Goal: Task Accomplishment & Management: Complete application form

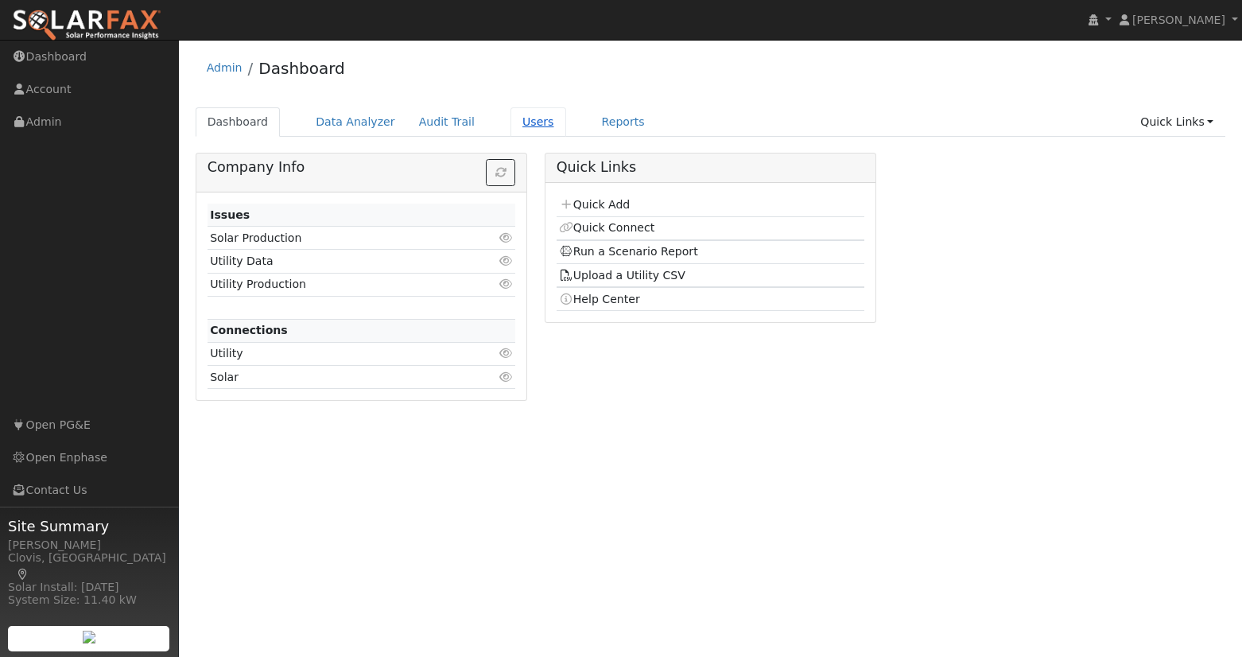
click at [514, 122] on link "Users" at bounding box center [538, 121] width 56 height 29
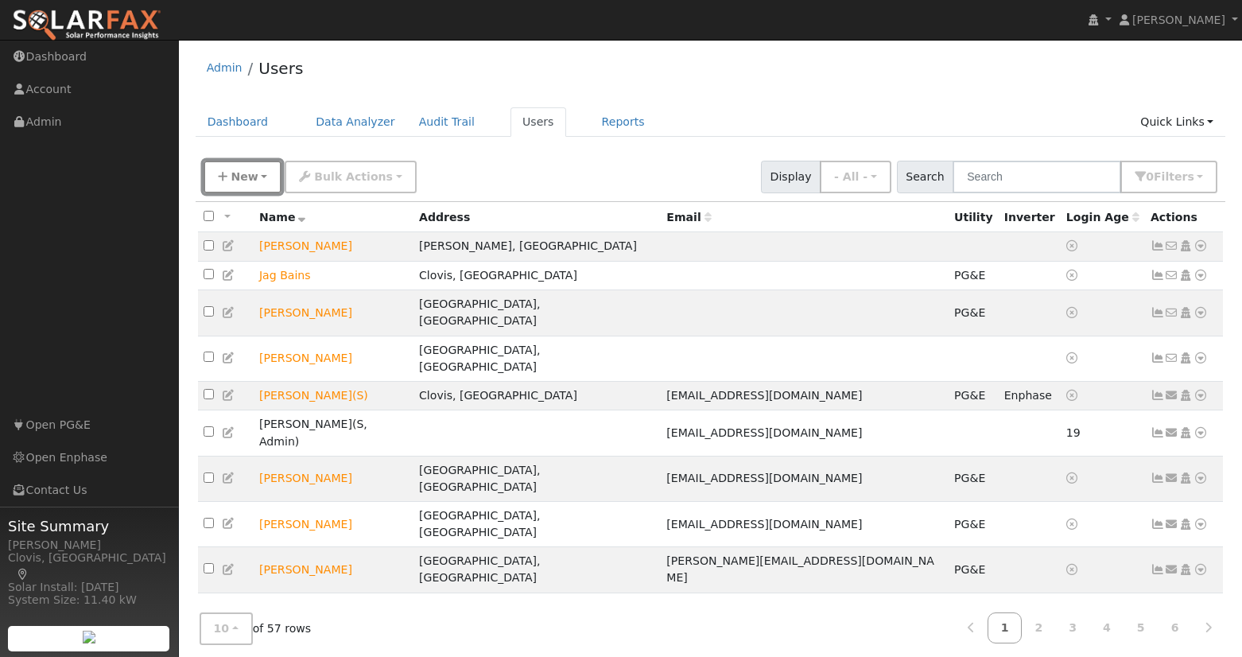
click at [243, 173] on span "New" at bounding box center [244, 176] width 27 height 13
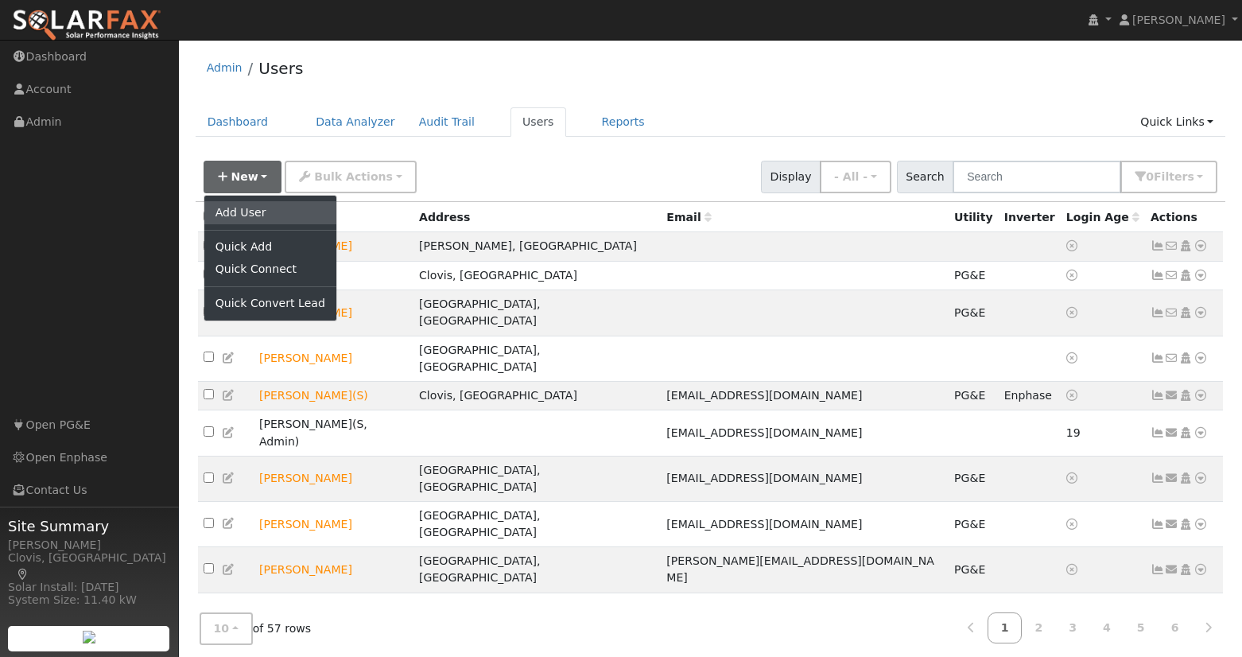
click at [242, 215] on link "Add User" at bounding box center [270, 212] width 132 height 22
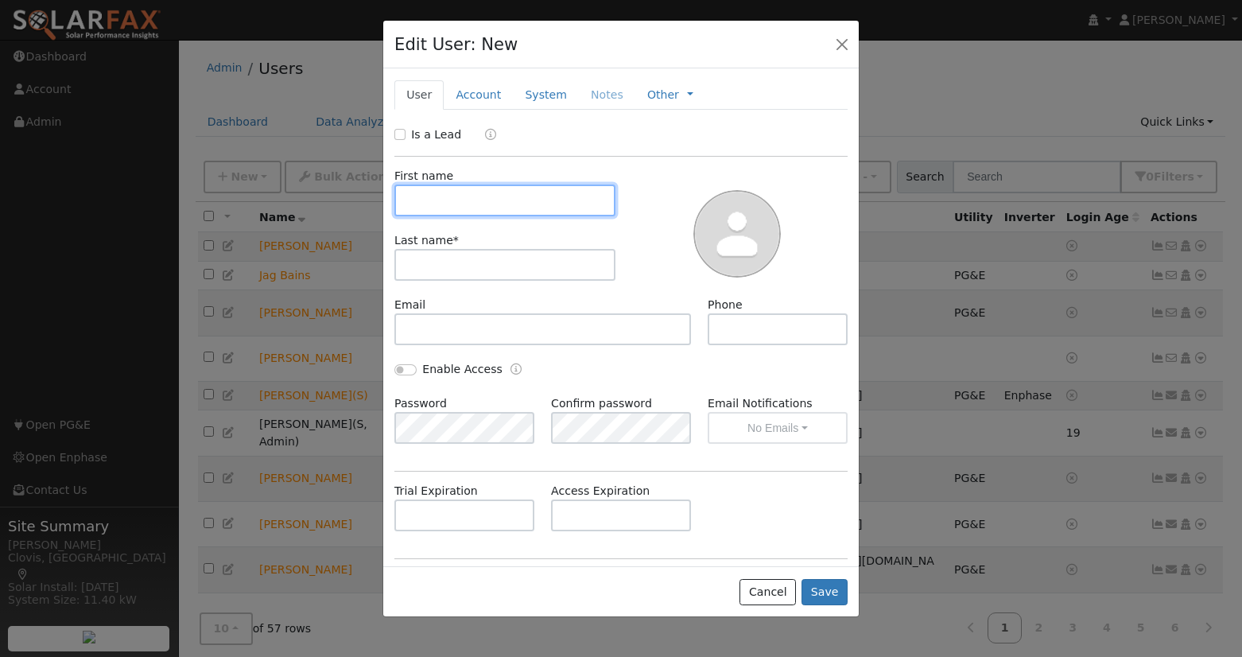
click at [472, 204] on input "text" at bounding box center [504, 200] width 221 height 32
click at [419, 137] on label "Is a Lead" at bounding box center [436, 134] width 50 height 17
click at [405, 137] on input "Is a Lead" at bounding box center [399, 134] width 11 height 11
checkbox input "true"
drag, startPoint x: 439, startPoint y: 196, endPoint x: 506, endPoint y: 207, distance: 68.4
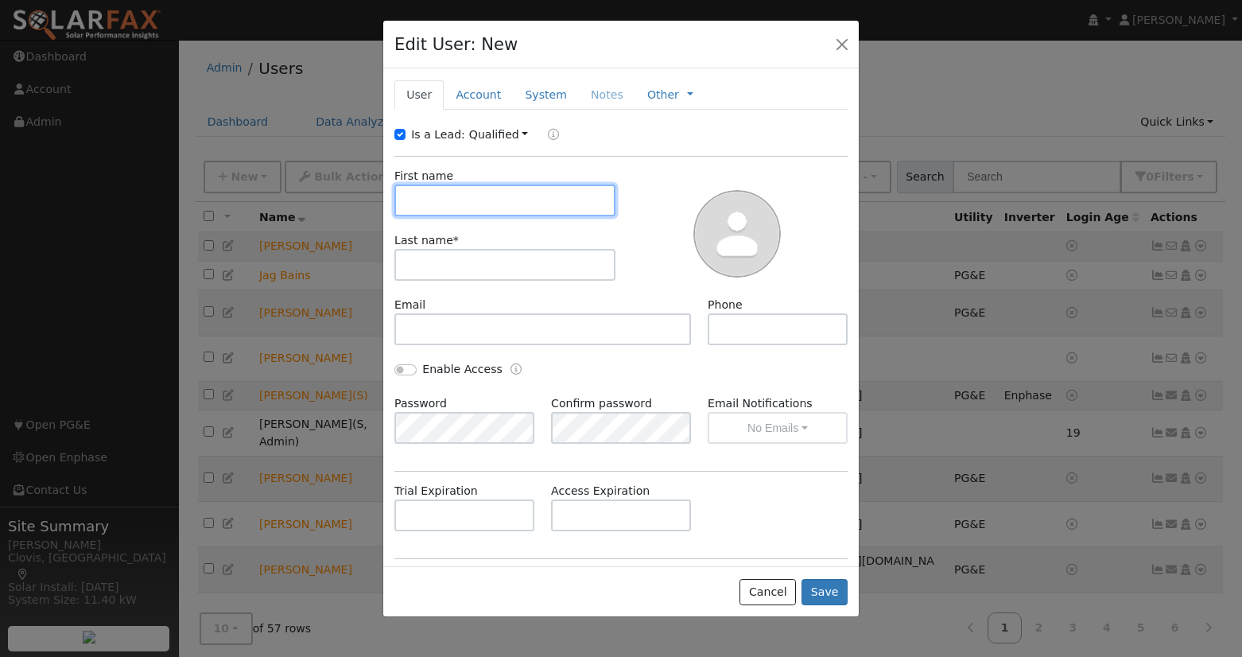
click at [448, 197] on input "text" at bounding box center [504, 200] width 221 height 32
type input "Dave"
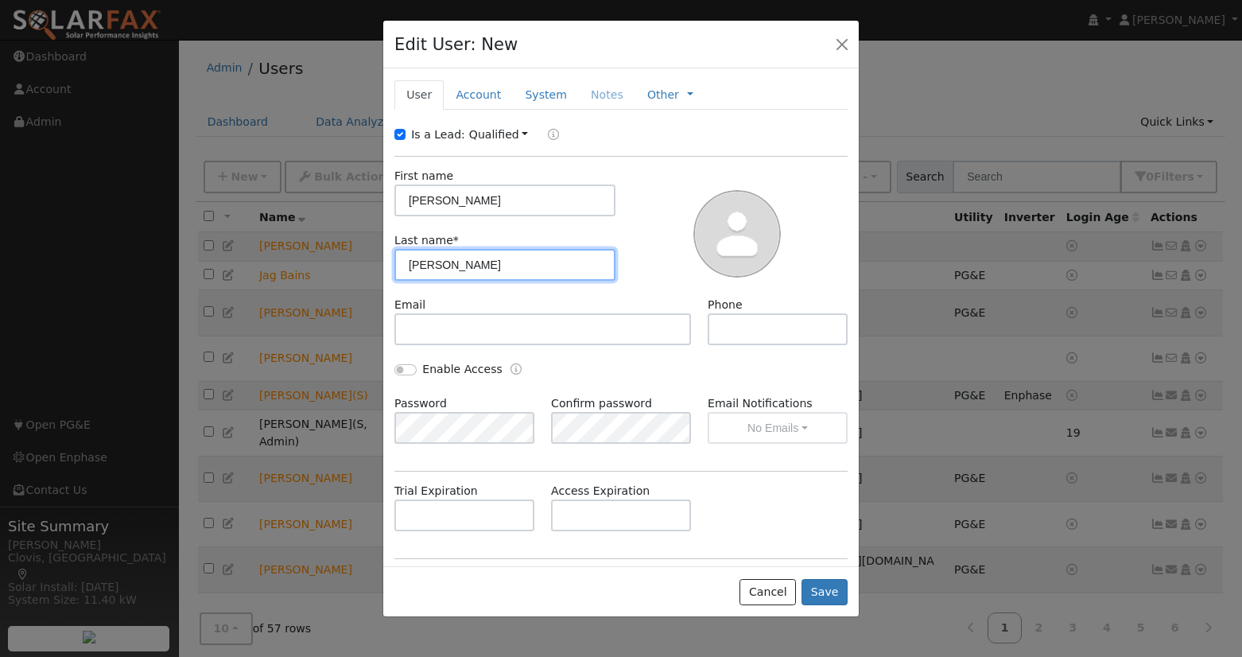
type input "Aguirre"
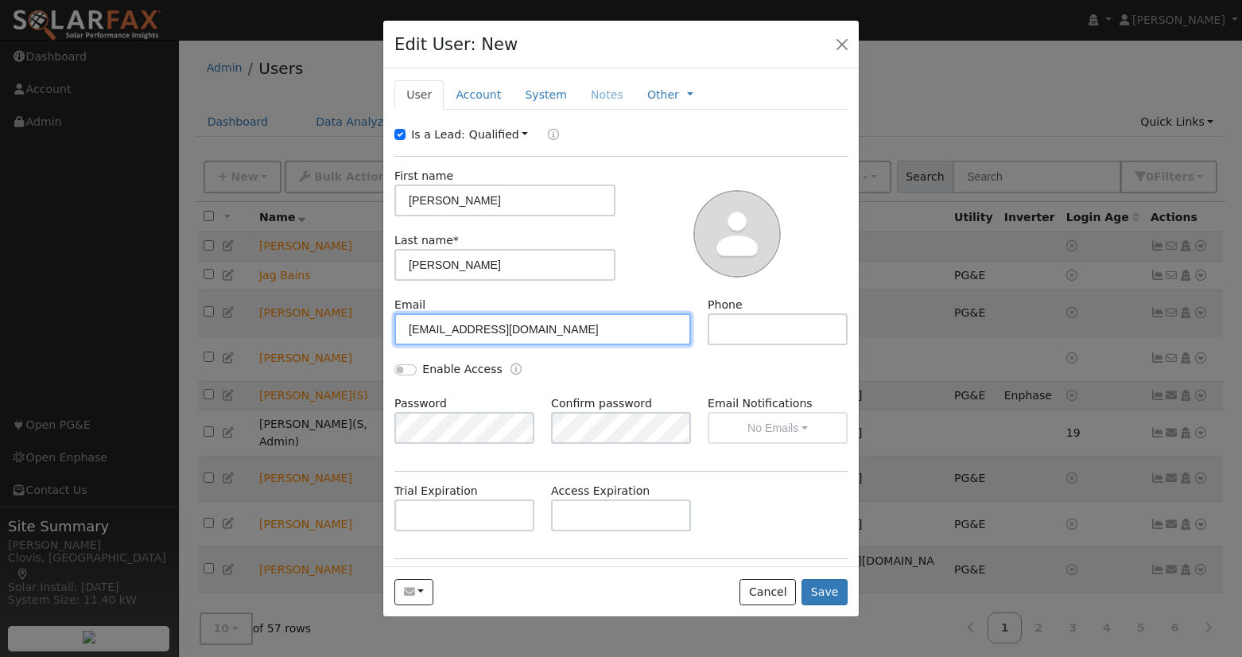
drag, startPoint x: 526, startPoint y: 321, endPoint x: 538, endPoint y: 323, distance: 12.8
click at [530, 322] on input "aguirre2392@gmail.com" at bounding box center [542, 329] width 297 height 32
click at [570, 322] on input "aguirre2392@gmail.com" at bounding box center [542, 329] width 297 height 32
click at [565, 332] on input "aguirre2392@gmail.com" at bounding box center [542, 329] width 297 height 32
type input "[EMAIL_ADDRESS][DOMAIN_NAME]"
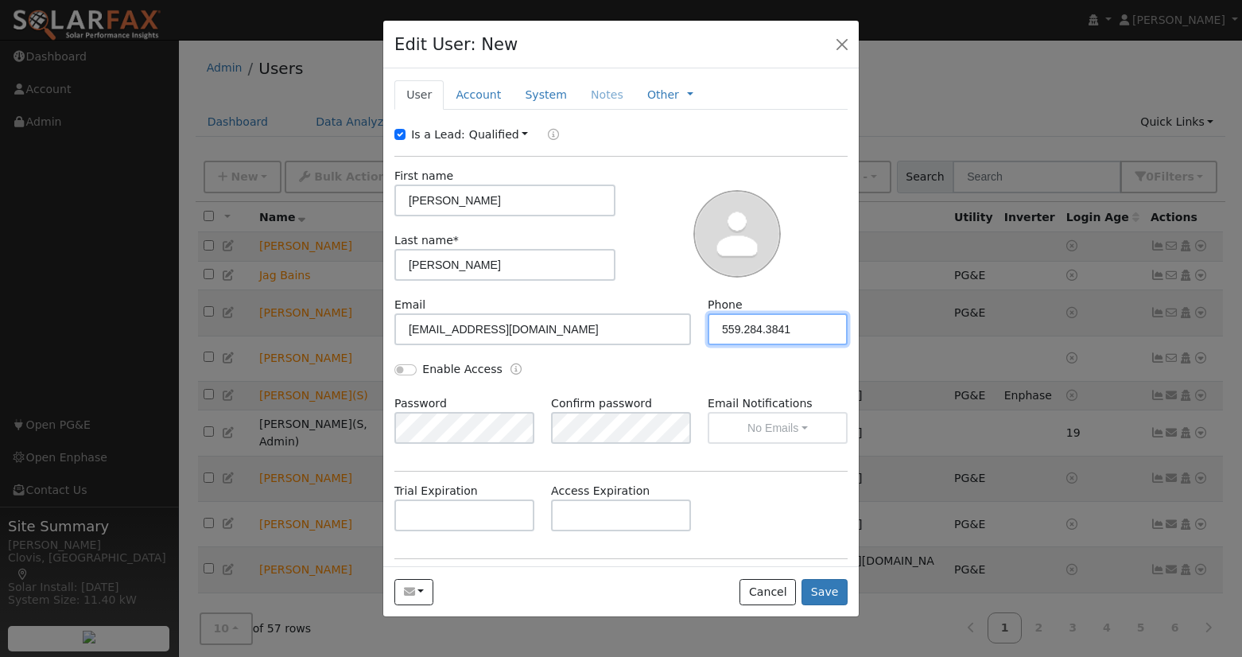
drag, startPoint x: 761, startPoint y: 329, endPoint x: 918, endPoint y: 314, distance: 157.4
click at [761, 329] on input "559.284.3841" at bounding box center [778, 329] width 140 height 32
type input "559.285.3841"
click at [632, 164] on div "First name Dave Last name * Aguirre" at bounding box center [621, 227] width 464 height 140
click at [487, 100] on link "Account" at bounding box center [478, 94] width 69 height 29
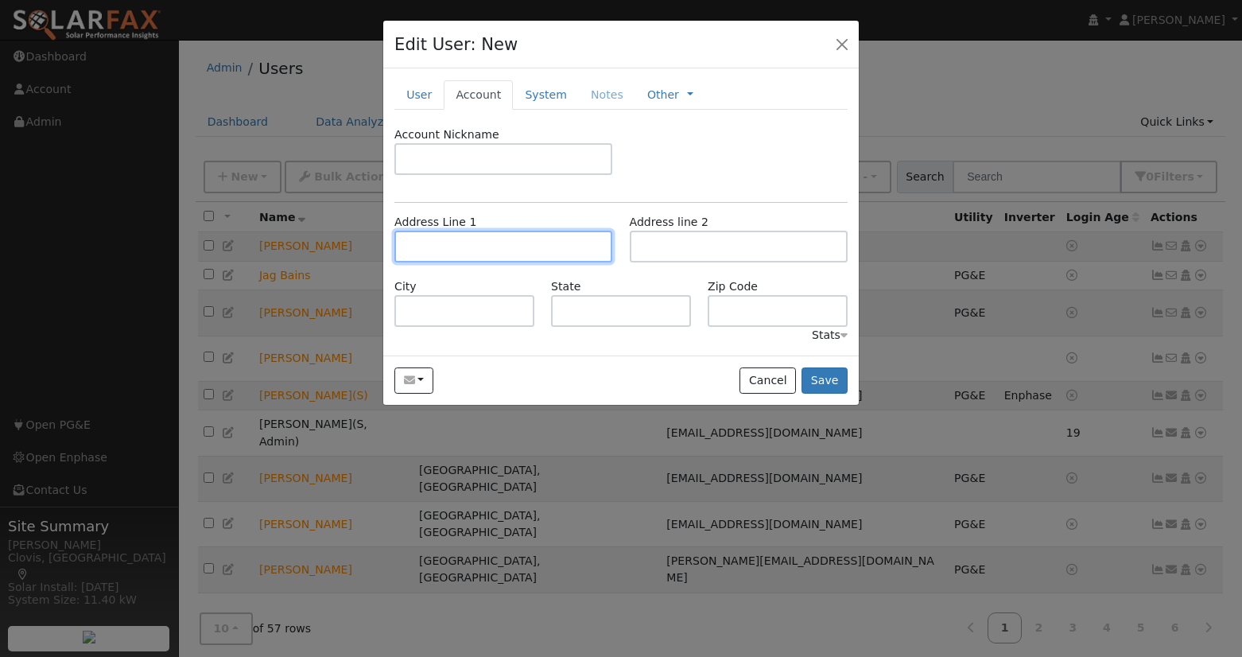
click at [479, 240] on input "text" at bounding box center [503, 247] width 218 height 32
click at [471, 253] on input "text" at bounding box center [503, 247] width 218 height 32
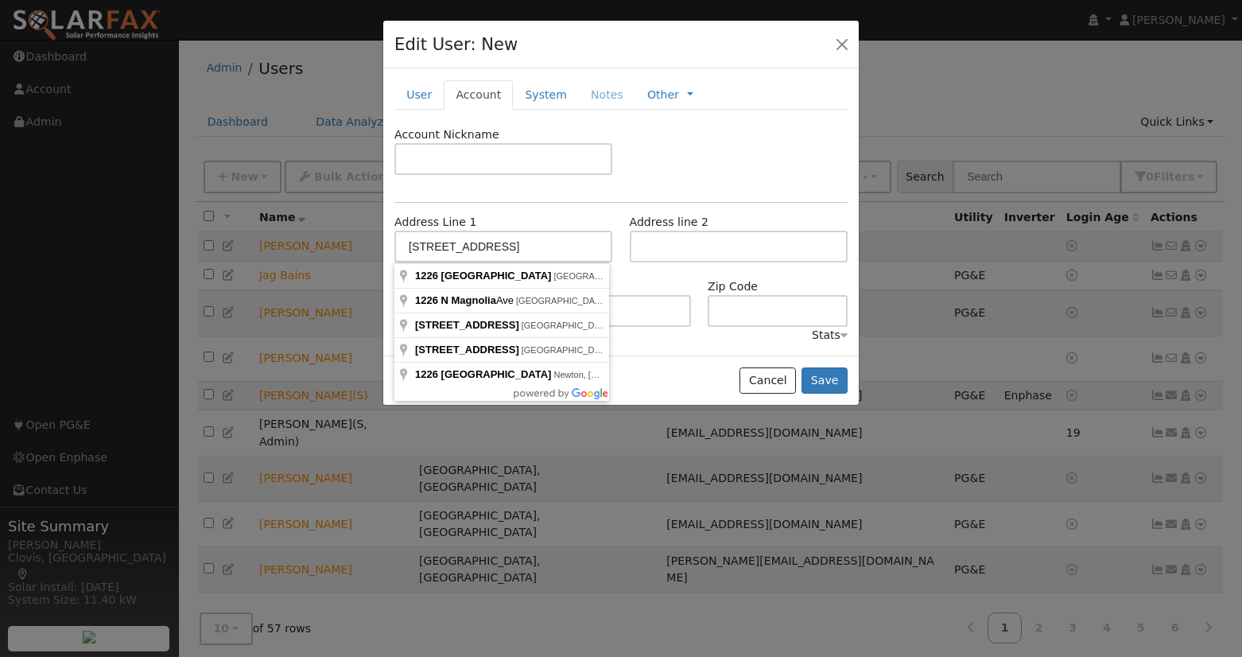
drag, startPoint x: 521, startPoint y: 278, endPoint x: 533, endPoint y: 281, distance: 12.2
type input "1226 North Magnolia Avenue"
type input "Clovis"
type input "CA"
type input "93619"
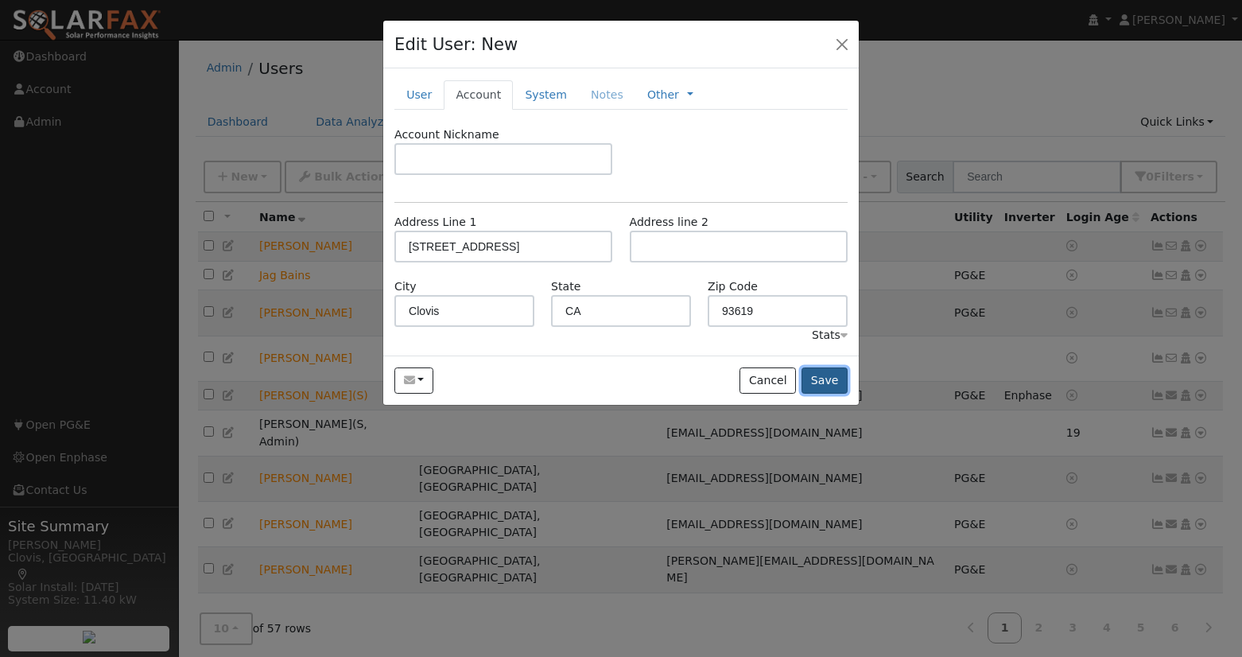
click at [838, 382] on button "Save" at bounding box center [824, 380] width 46 height 27
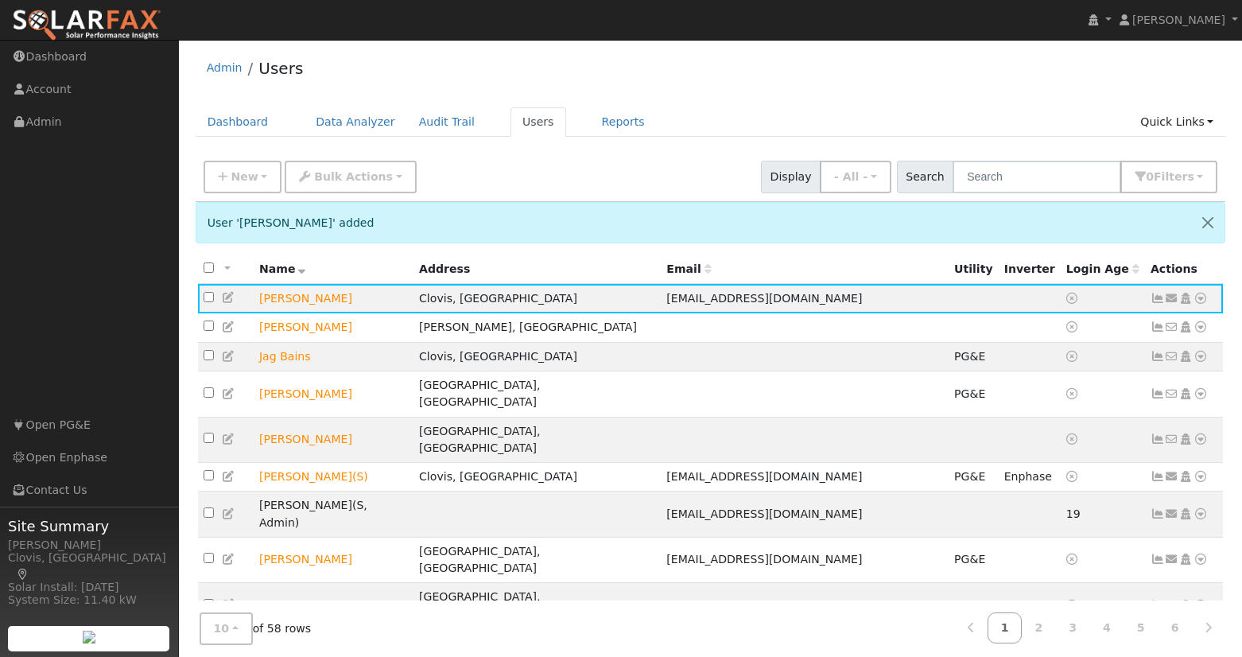
click at [751, 260] on th "Email" at bounding box center [805, 268] width 288 height 29
click at [769, 261] on th "Email" at bounding box center [805, 268] width 288 height 29
click at [1199, 301] on icon at bounding box center [1200, 298] width 14 height 11
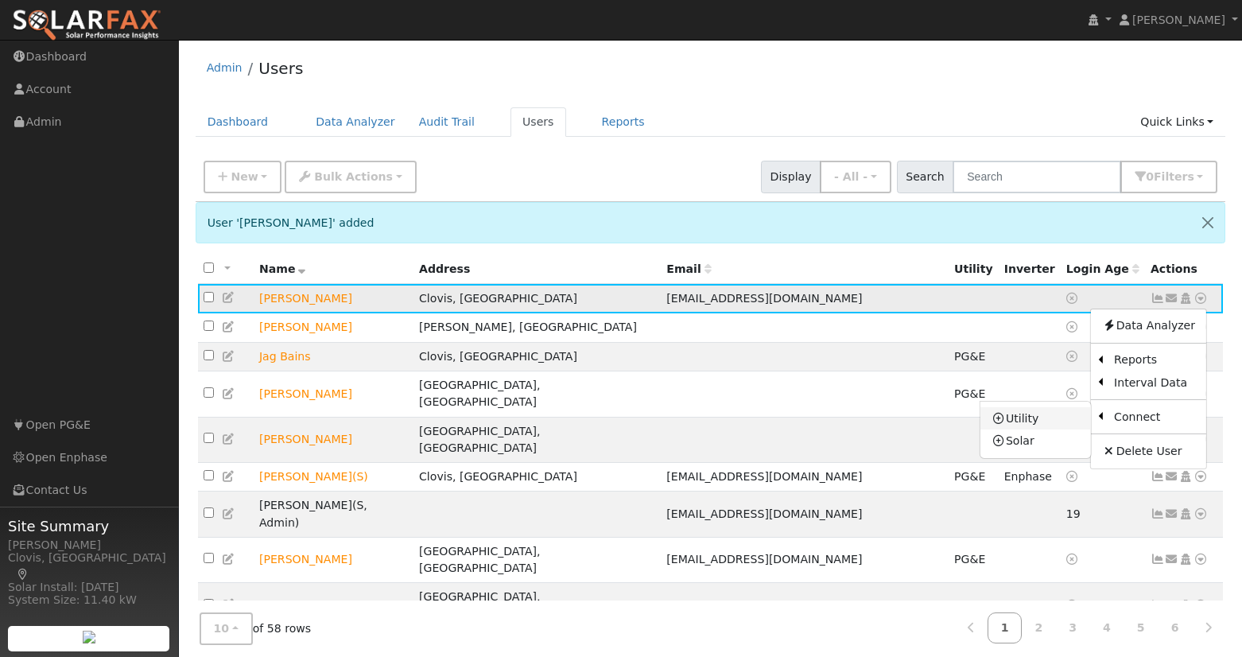
click at [1056, 419] on link "Utility" at bounding box center [1035, 418] width 111 height 22
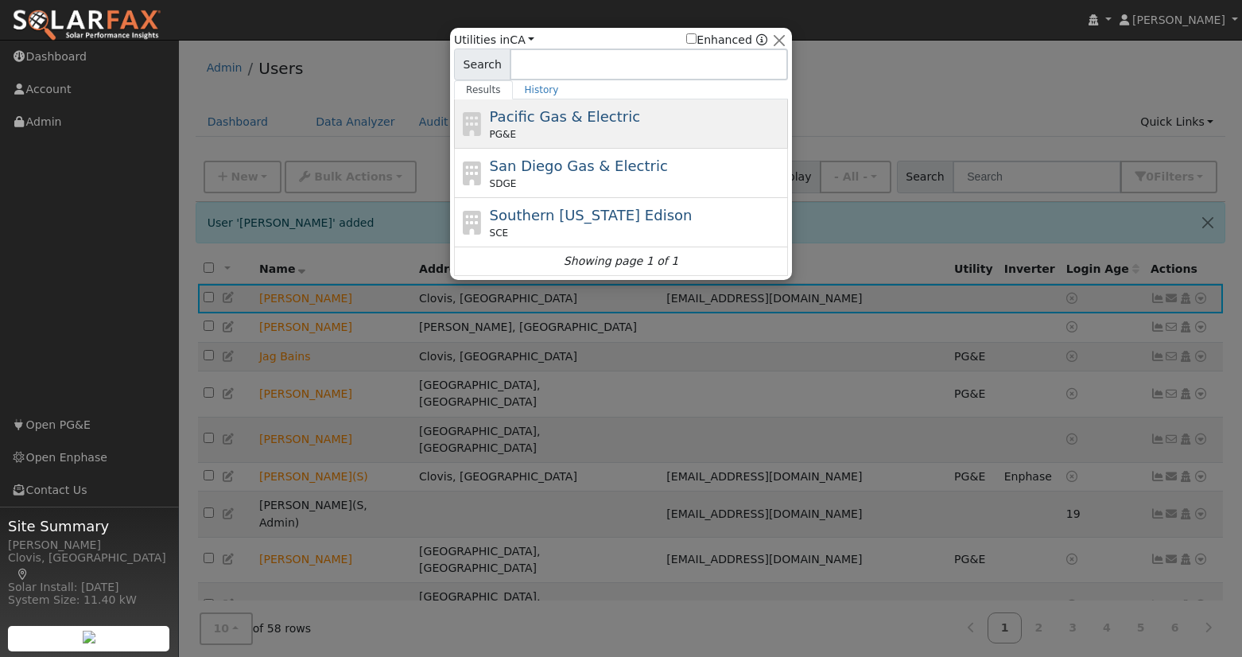
click at [577, 123] on span "Pacific Gas & Electric" at bounding box center [565, 116] width 150 height 17
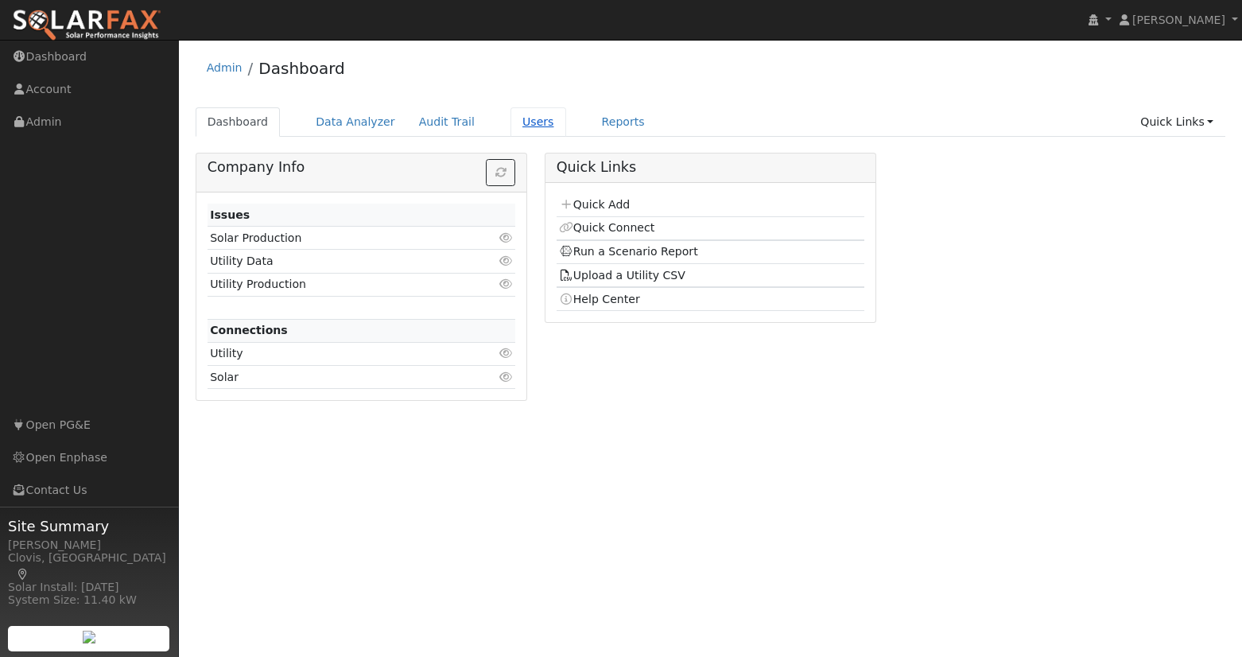
click at [518, 122] on link "Users" at bounding box center [538, 121] width 56 height 29
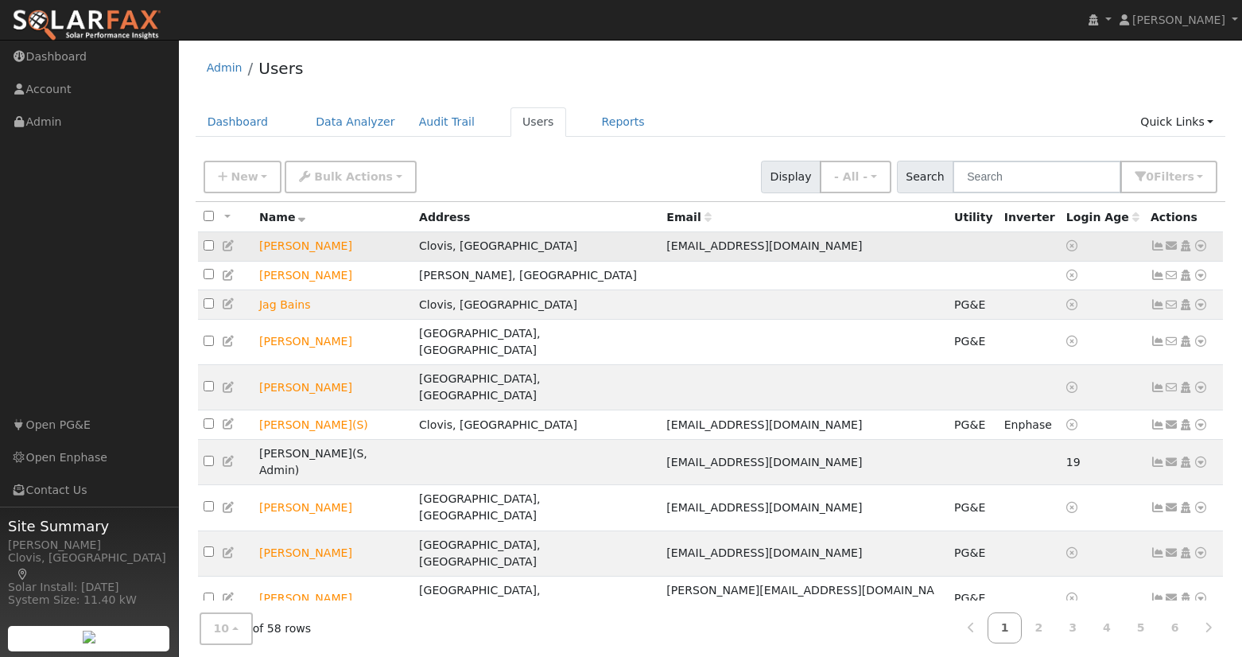
click at [1200, 250] on icon at bounding box center [1200, 245] width 14 height 11
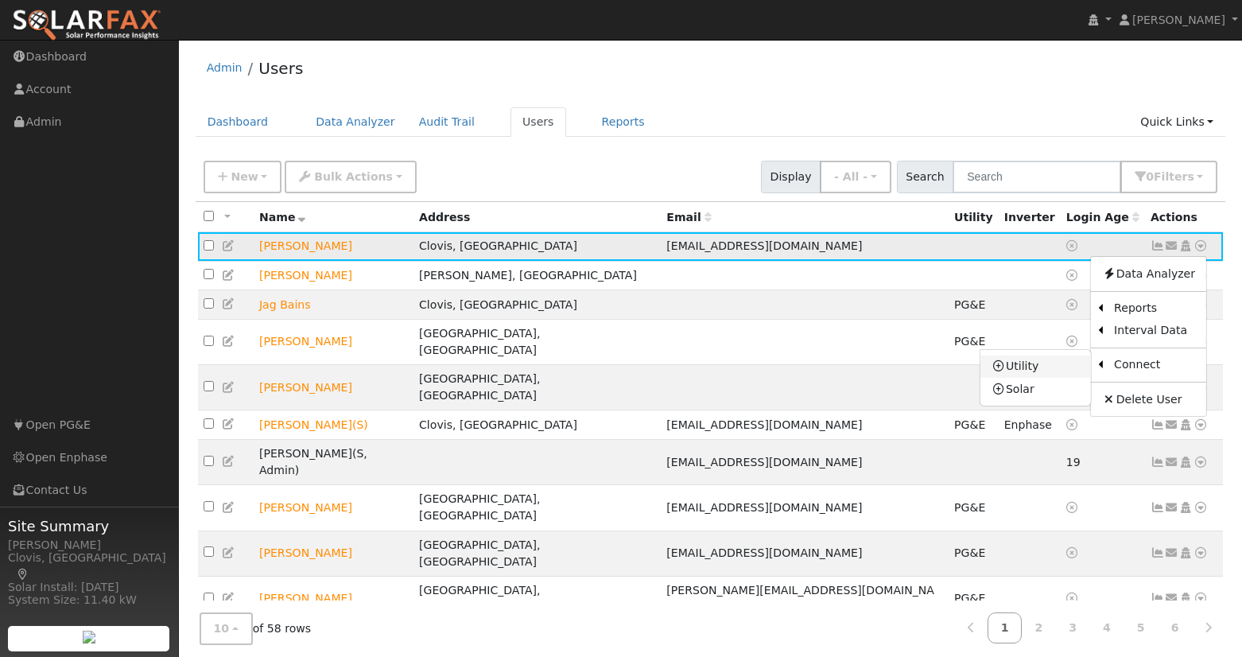
click at [1055, 370] on link "Utility" at bounding box center [1035, 366] width 111 height 22
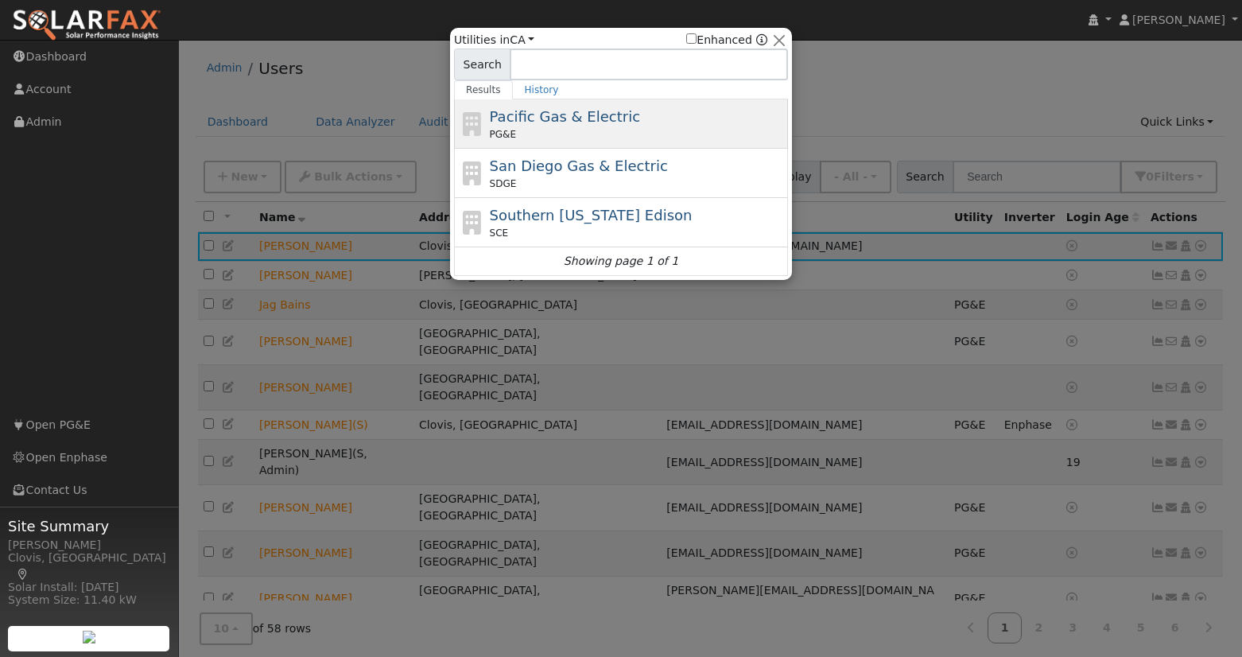
click at [573, 120] on span "Pacific Gas & Electric" at bounding box center [565, 116] width 150 height 17
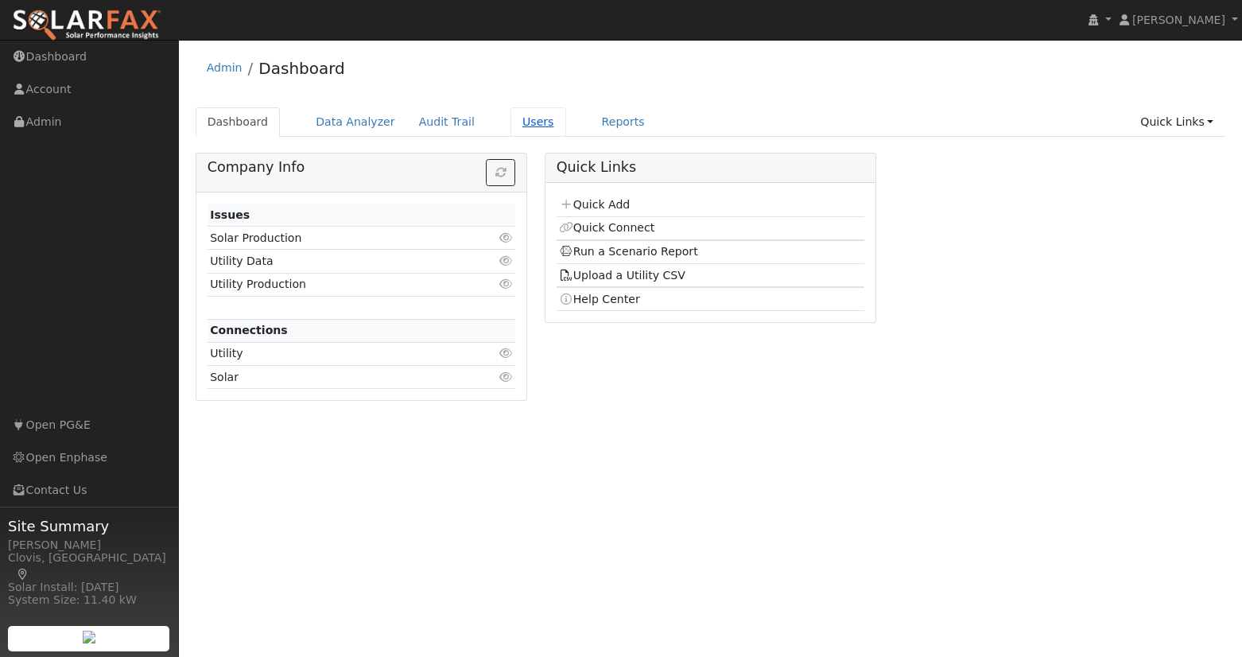
click at [524, 121] on link "Users" at bounding box center [538, 121] width 56 height 29
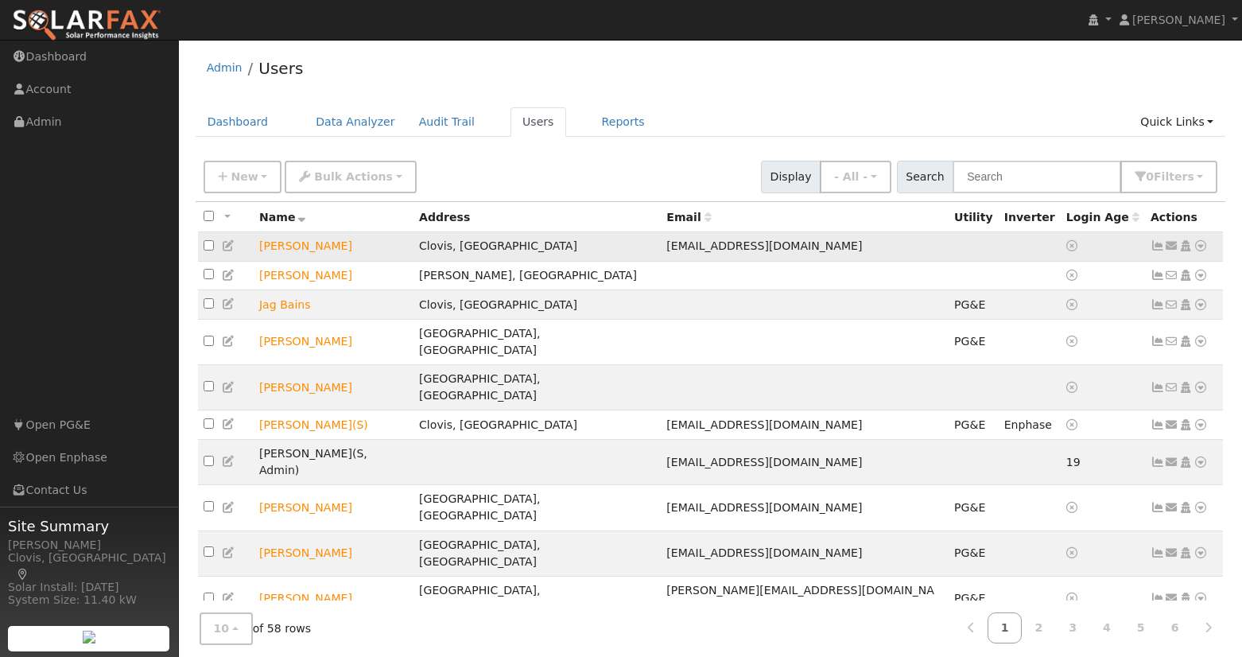
click at [1201, 251] on icon at bounding box center [1200, 245] width 14 height 11
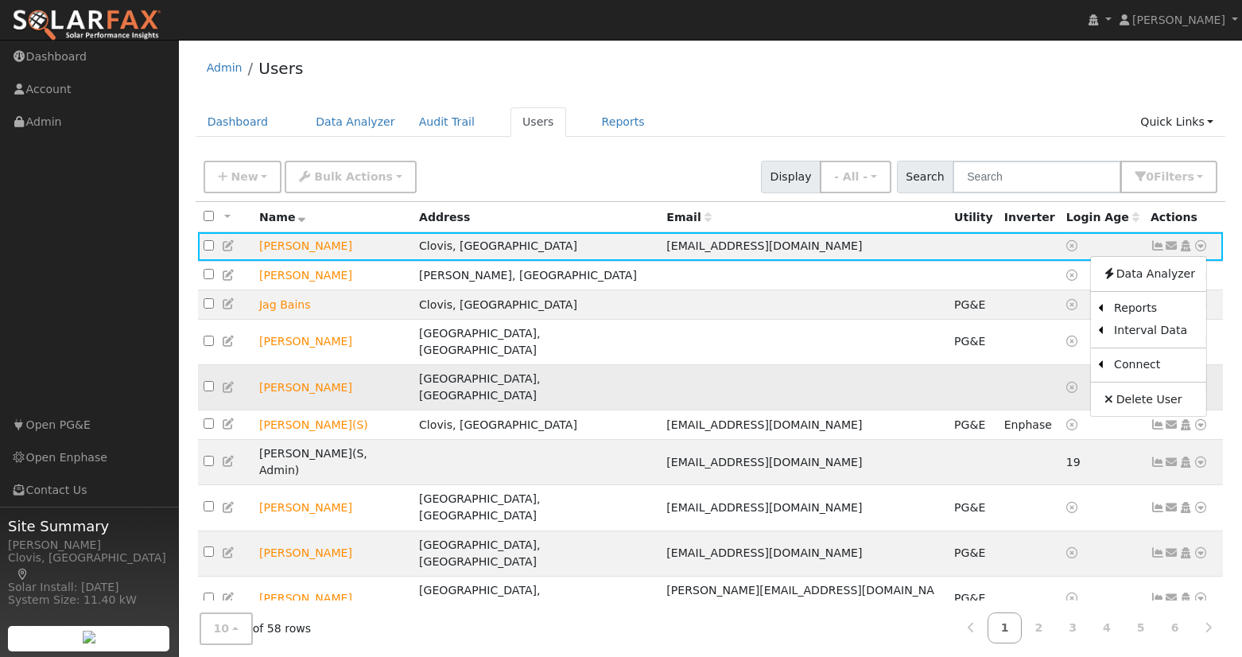
click at [0, 0] on link "Utility" at bounding box center [0, 0] width 0 height 0
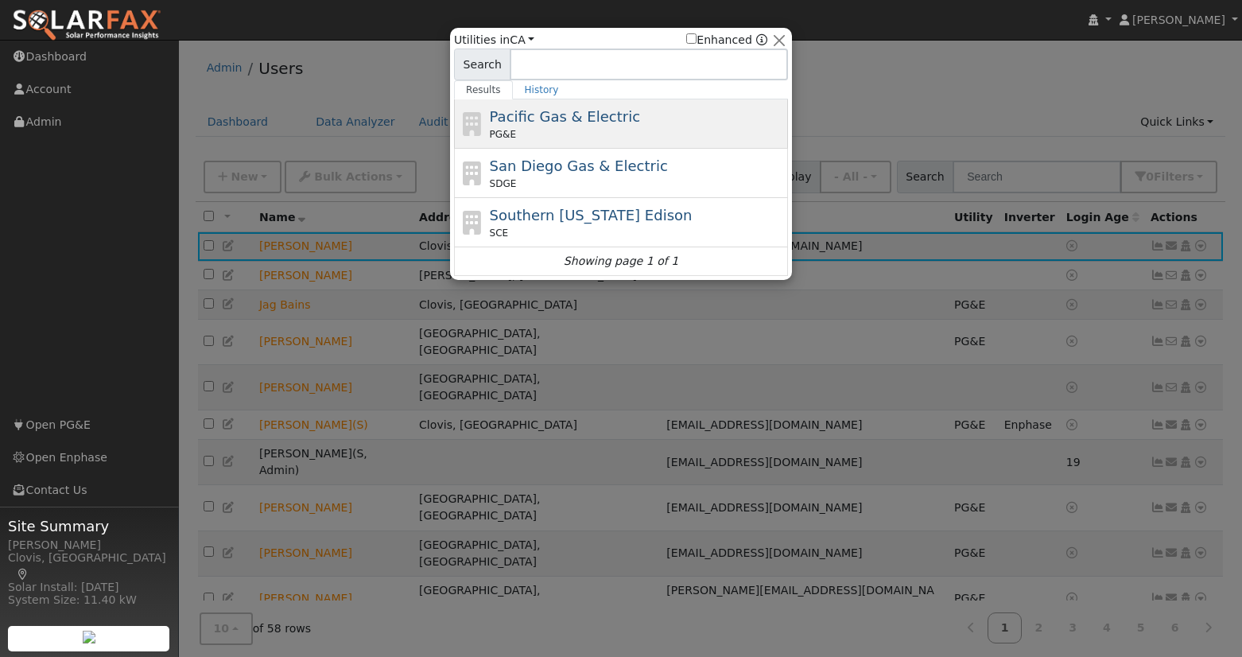
click at [549, 111] on span "Pacific Gas & Electric" at bounding box center [565, 116] width 150 height 17
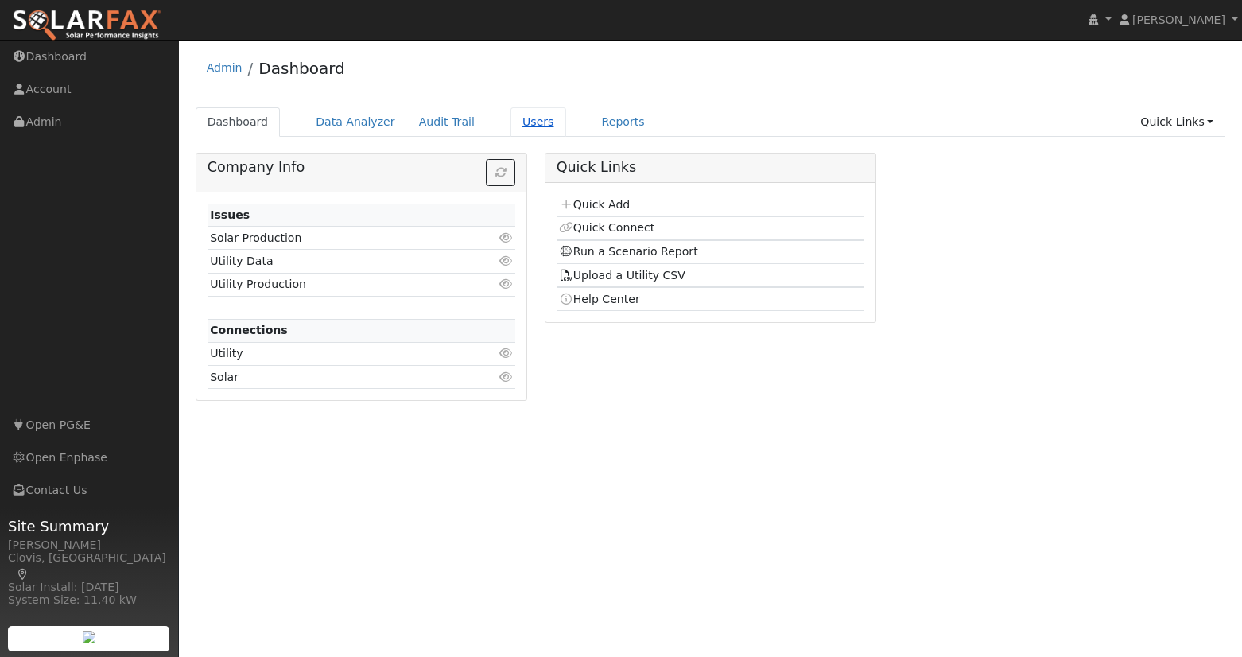
click at [520, 125] on link "Users" at bounding box center [538, 121] width 56 height 29
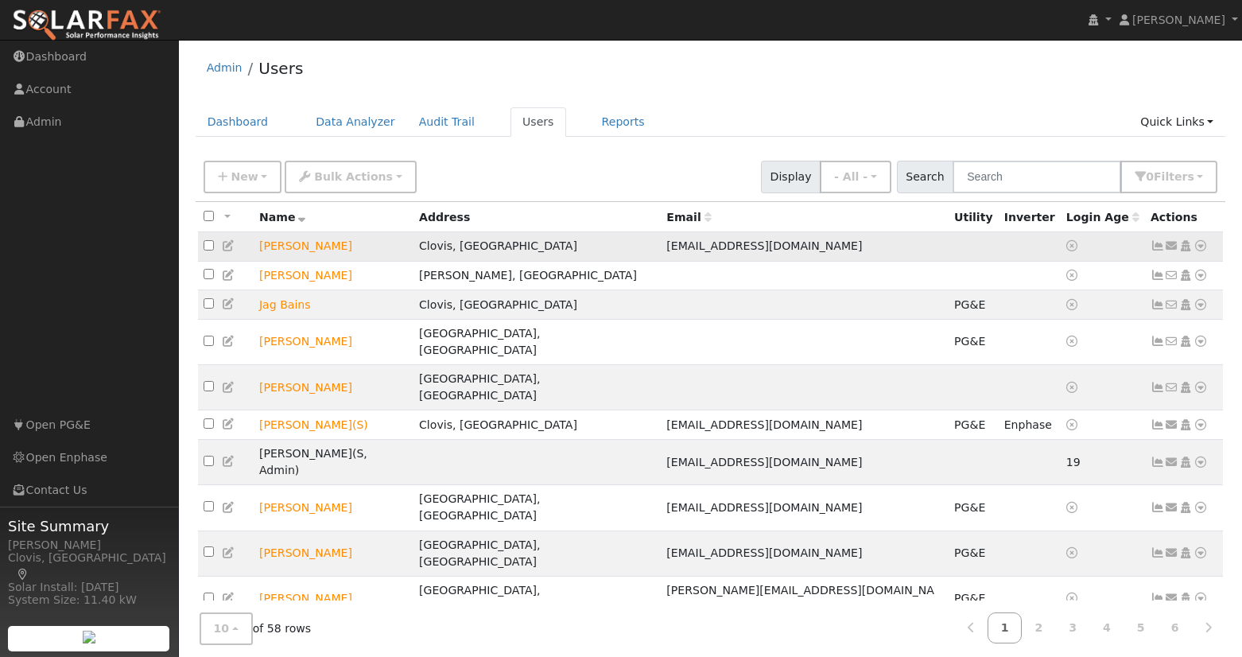
click at [1200, 250] on icon at bounding box center [1200, 245] width 14 height 11
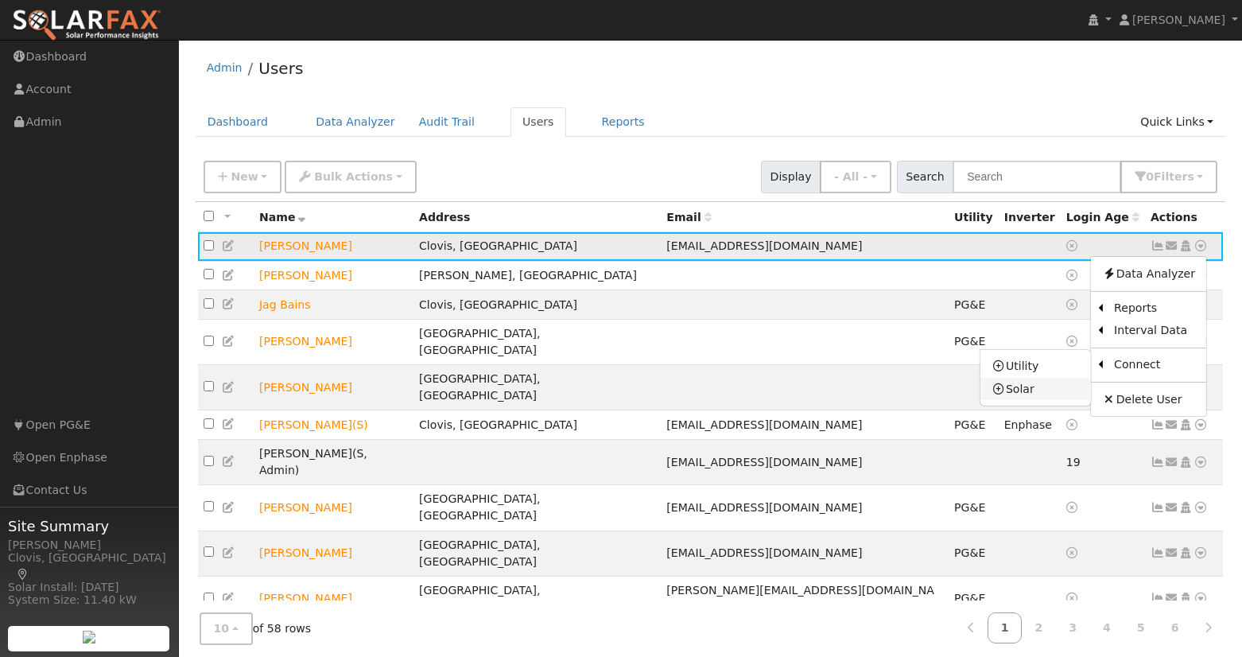
click at [1022, 390] on link "Solar" at bounding box center [1035, 389] width 111 height 22
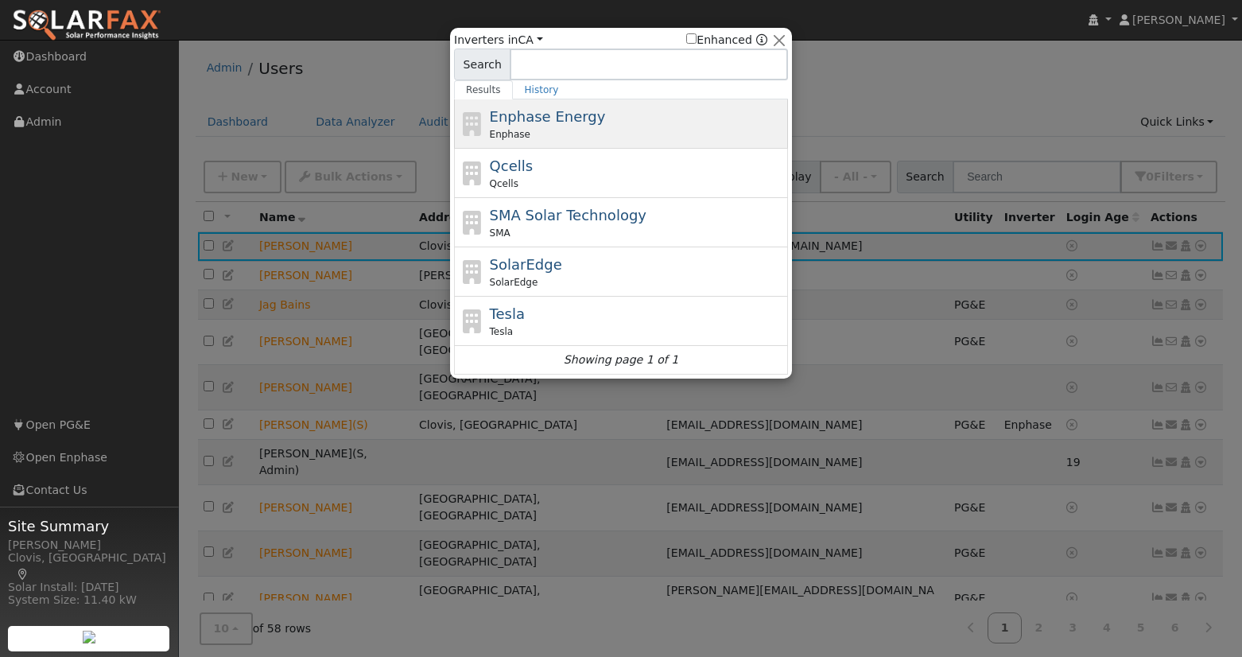
click at [606, 117] on div "Enphase Energy Enphase" at bounding box center [637, 124] width 295 height 36
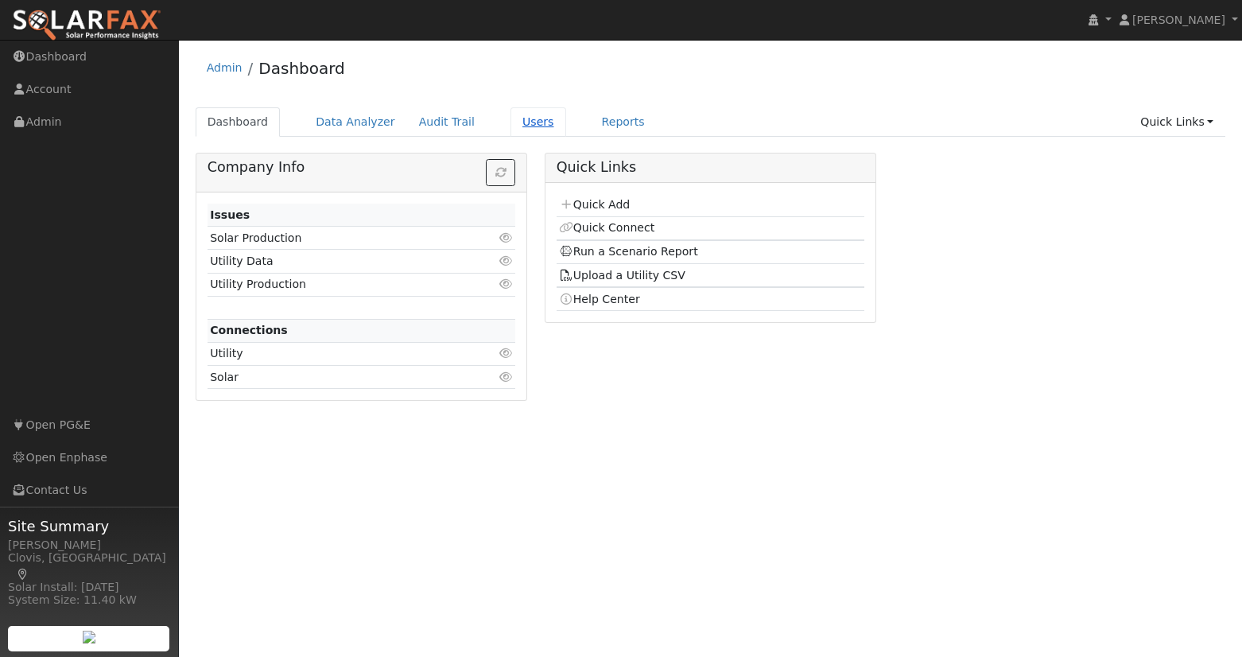
click at [512, 120] on link "Users" at bounding box center [538, 121] width 56 height 29
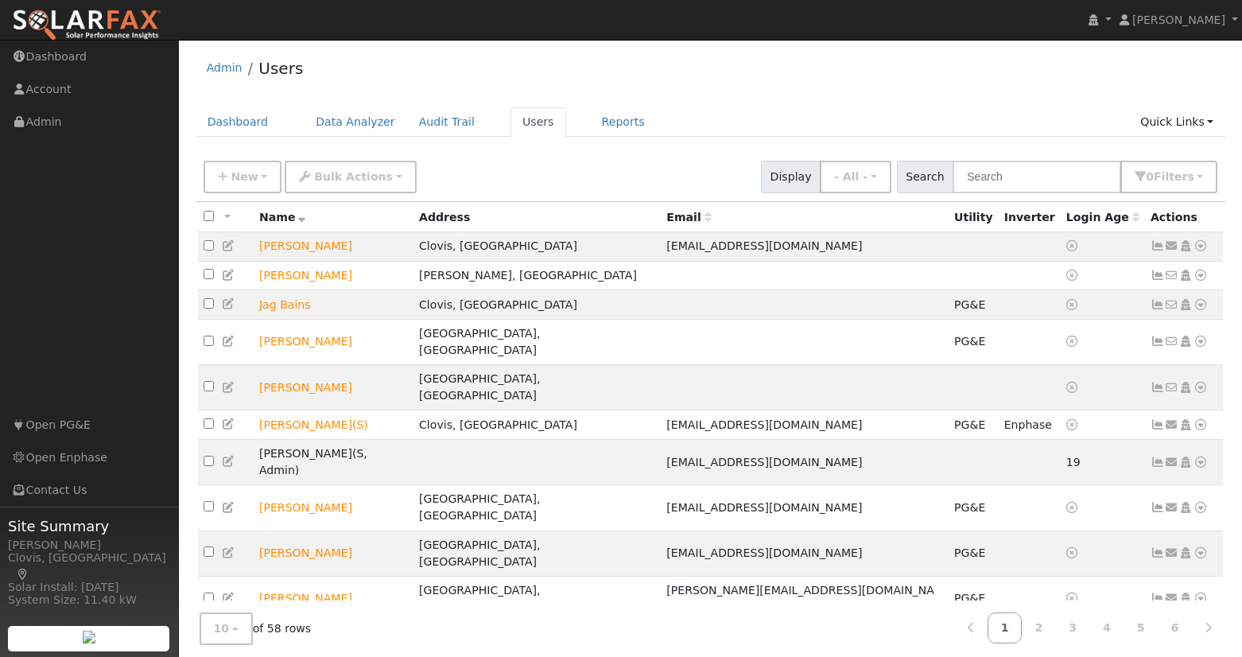
click at [709, 167] on div "New Add User Quick Add Quick Connect Quick Convert Lead Bulk Actions Send Email…" at bounding box center [710, 174] width 1020 height 38
click at [1199, 249] on icon at bounding box center [1200, 245] width 14 height 11
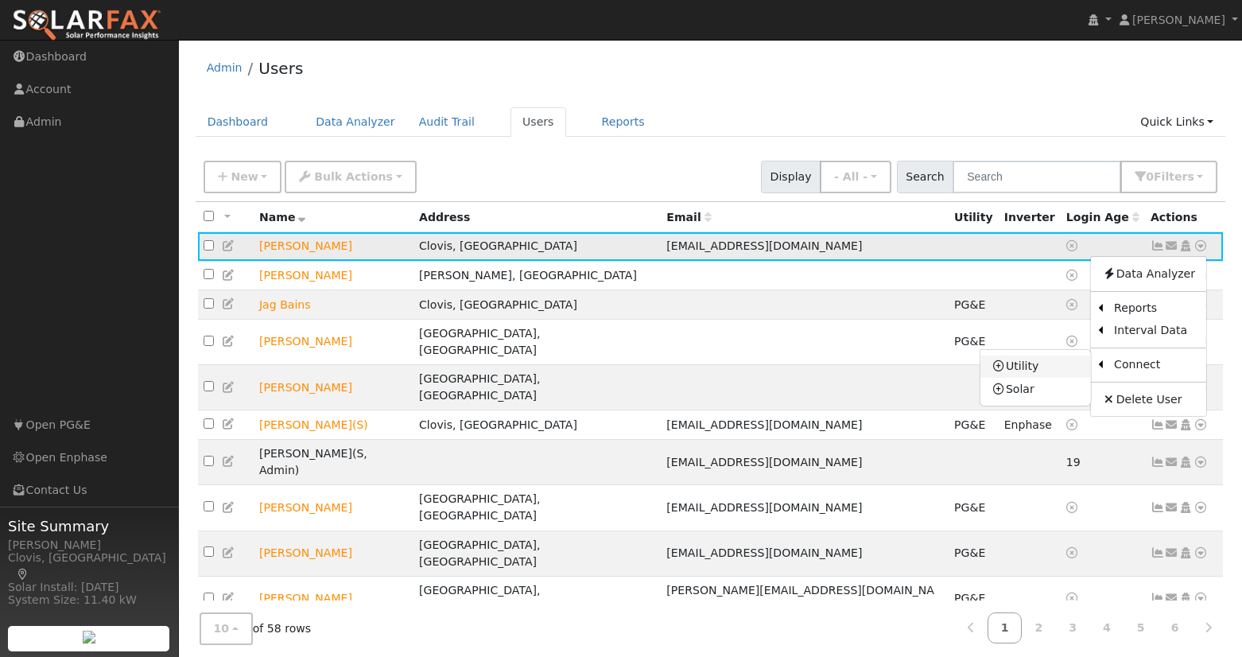
click at [1052, 367] on link "Utility" at bounding box center [1035, 366] width 111 height 22
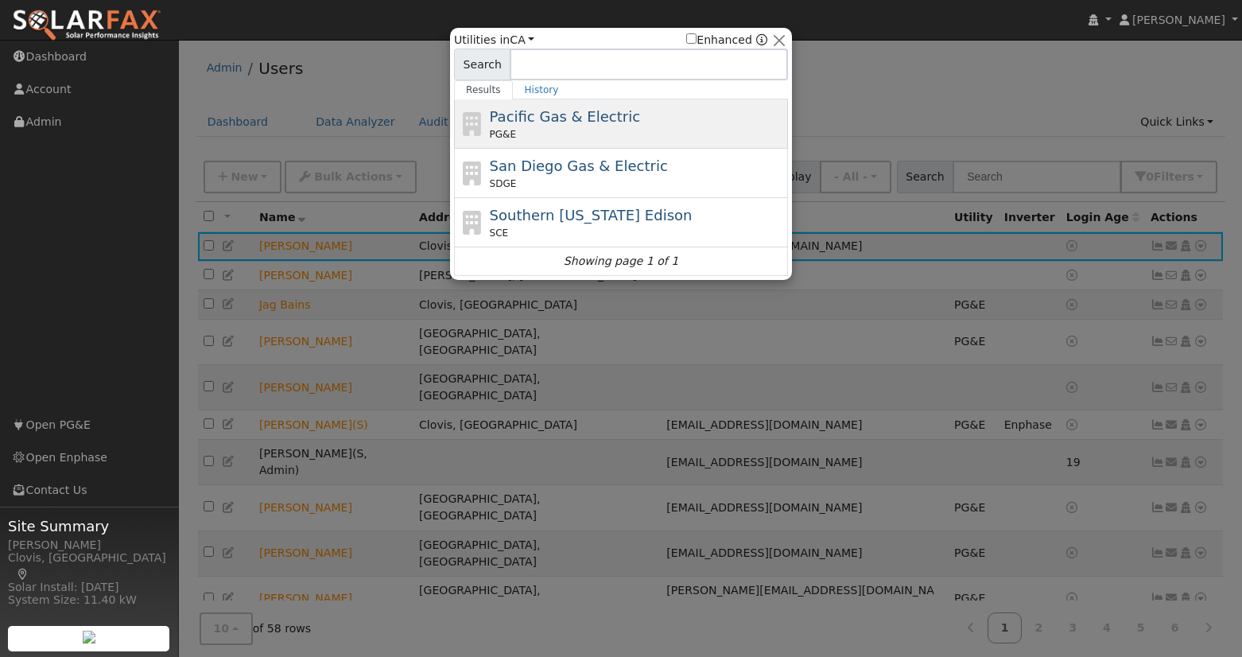
click at [594, 118] on span "Pacific Gas & Electric" at bounding box center [565, 116] width 150 height 17
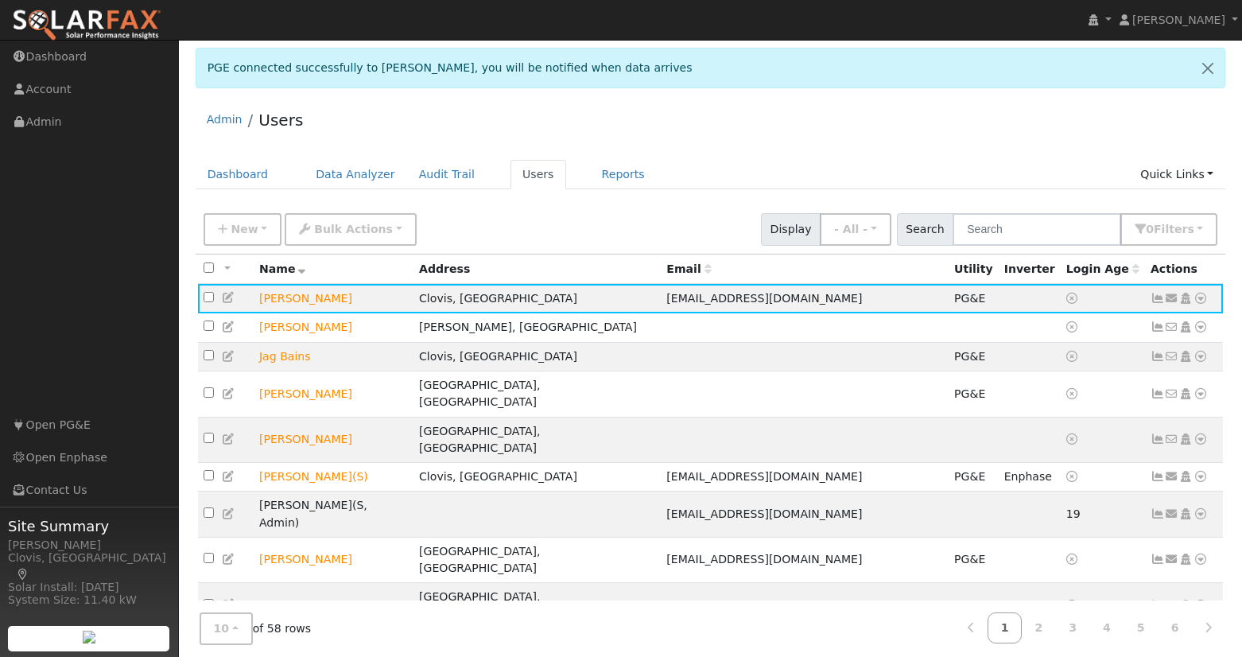
click at [727, 108] on div "Admin Users" at bounding box center [711, 123] width 1030 height 49
click at [1203, 298] on icon at bounding box center [1200, 298] width 14 height 11
click at [0, 0] on link "Solar" at bounding box center [0, 0] width 0 height 0
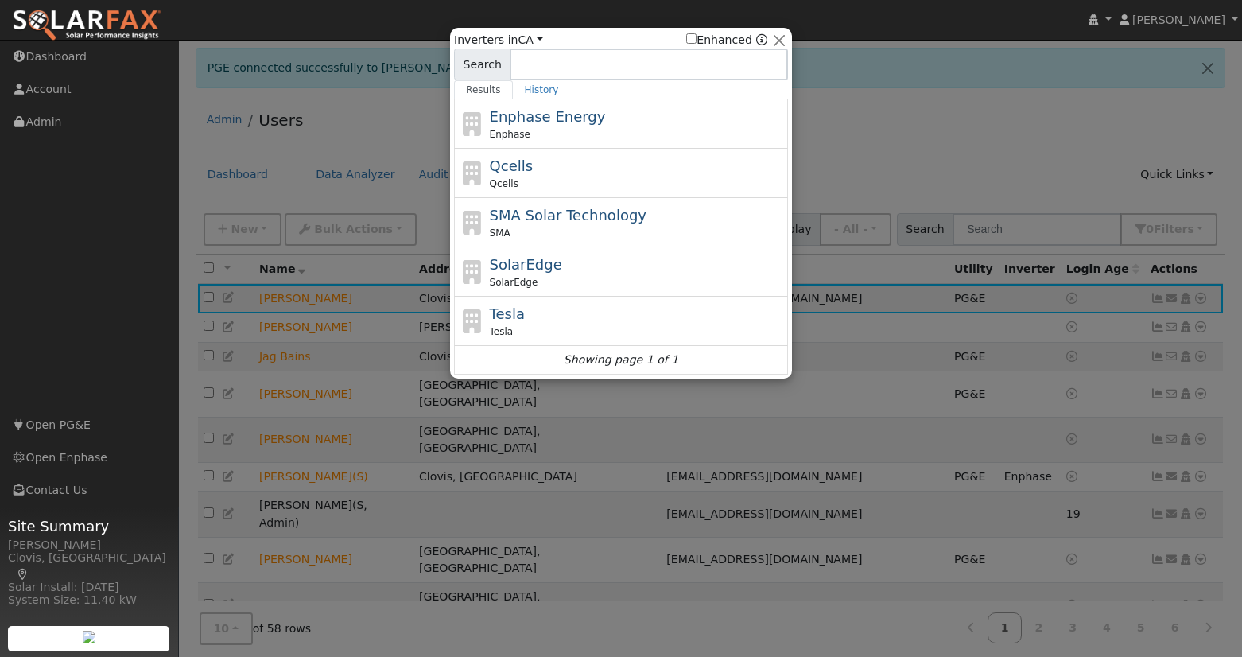
click at [563, 130] on div "Enphase" at bounding box center [637, 134] width 295 height 14
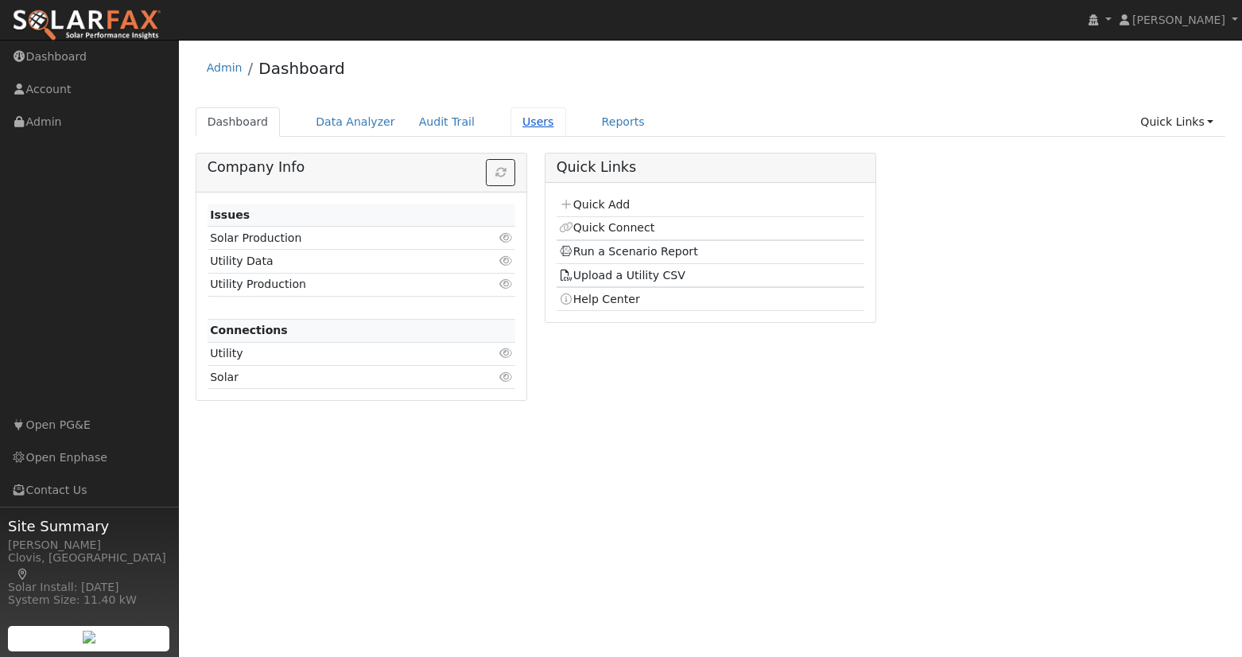
click at [520, 124] on link "Users" at bounding box center [538, 121] width 56 height 29
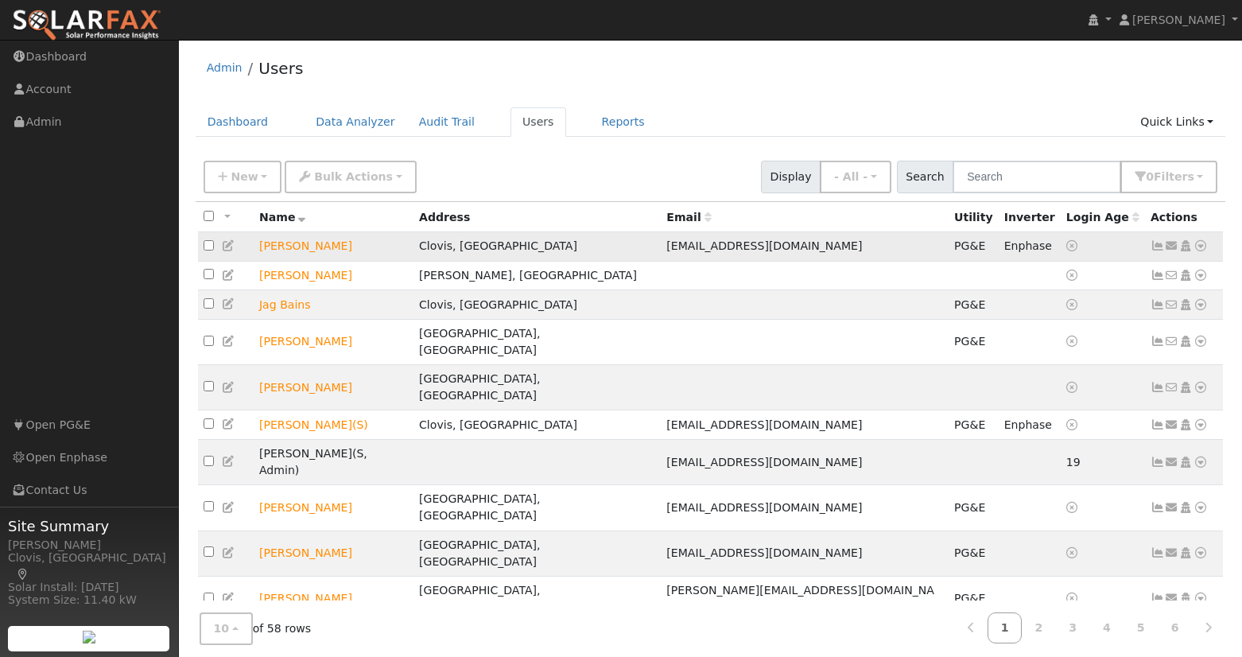
click at [1204, 247] on icon at bounding box center [1200, 245] width 14 height 11
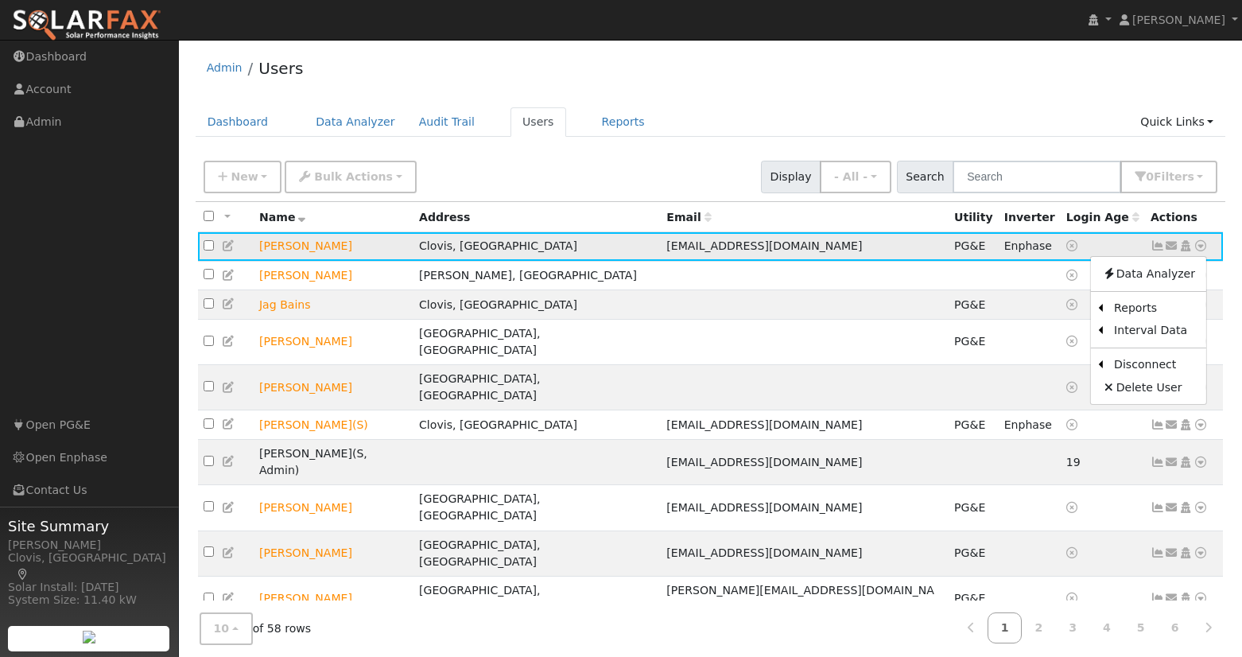
click at [999, 248] on td "Enphase" at bounding box center [1030, 246] width 62 height 29
click at [1201, 245] on icon at bounding box center [1200, 245] width 14 height 11
click at [1042, 390] on link "Solar" at bounding box center [1035, 389] width 111 height 22
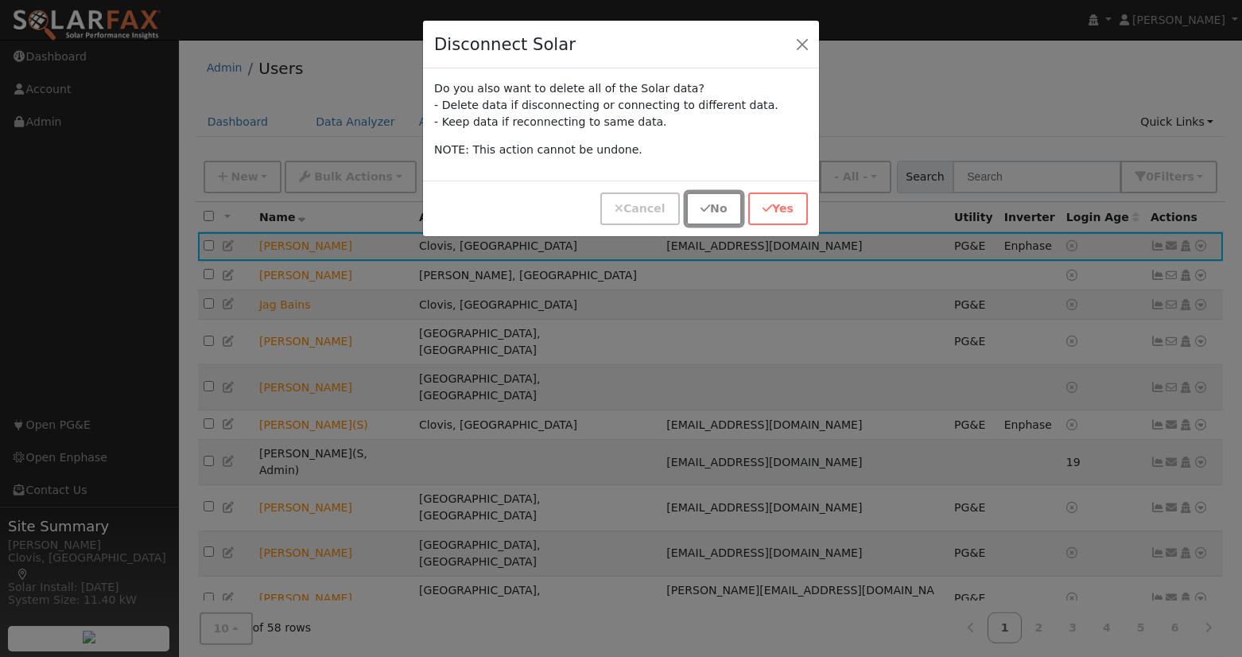
click at [714, 204] on button "No" at bounding box center [713, 208] width 55 height 33
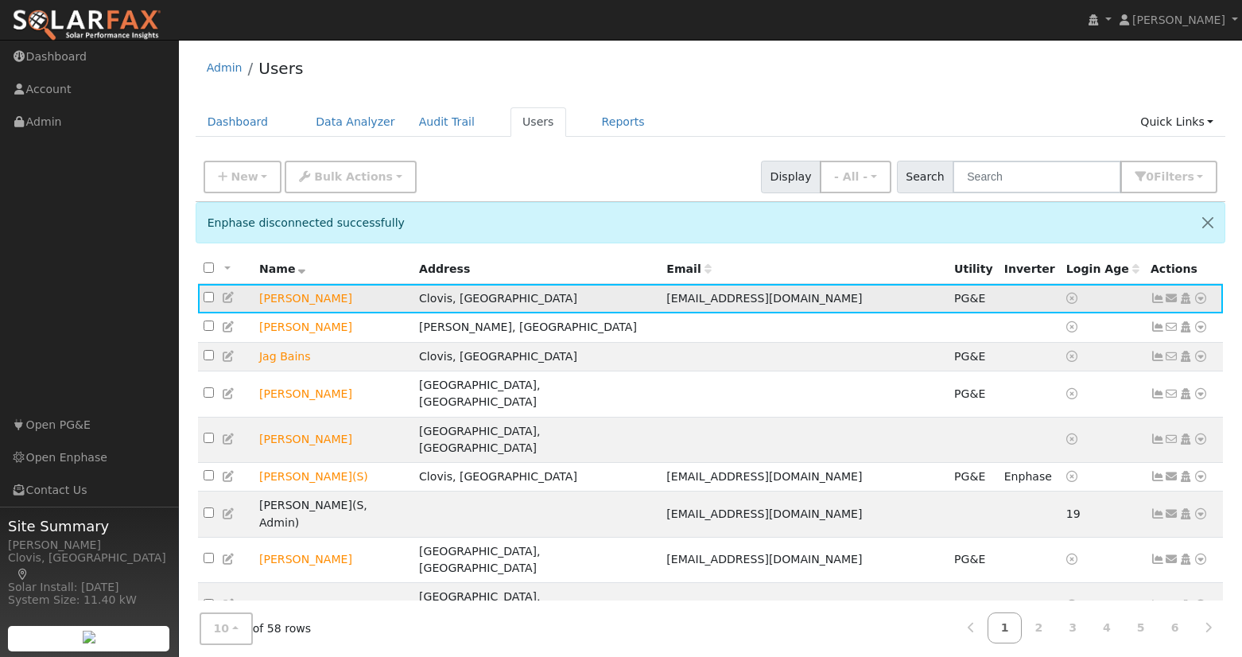
click at [1200, 301] on icon at bounding box center [1200, 298] width 14 height 11
click at [0, 0] on link "Solar" at bounding box center [0, 0] width 0 height 0
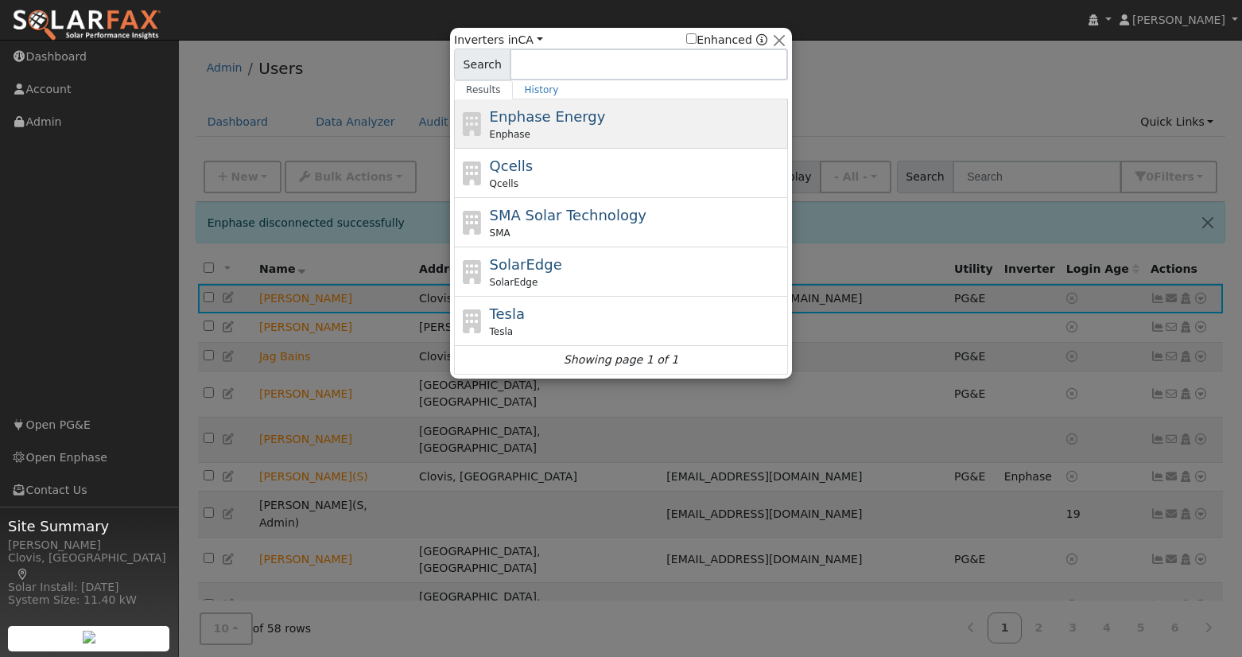
click at [609, 114] on div "Enphase Energy Enphase" at bounding box center [637, 124] width 295 height 36
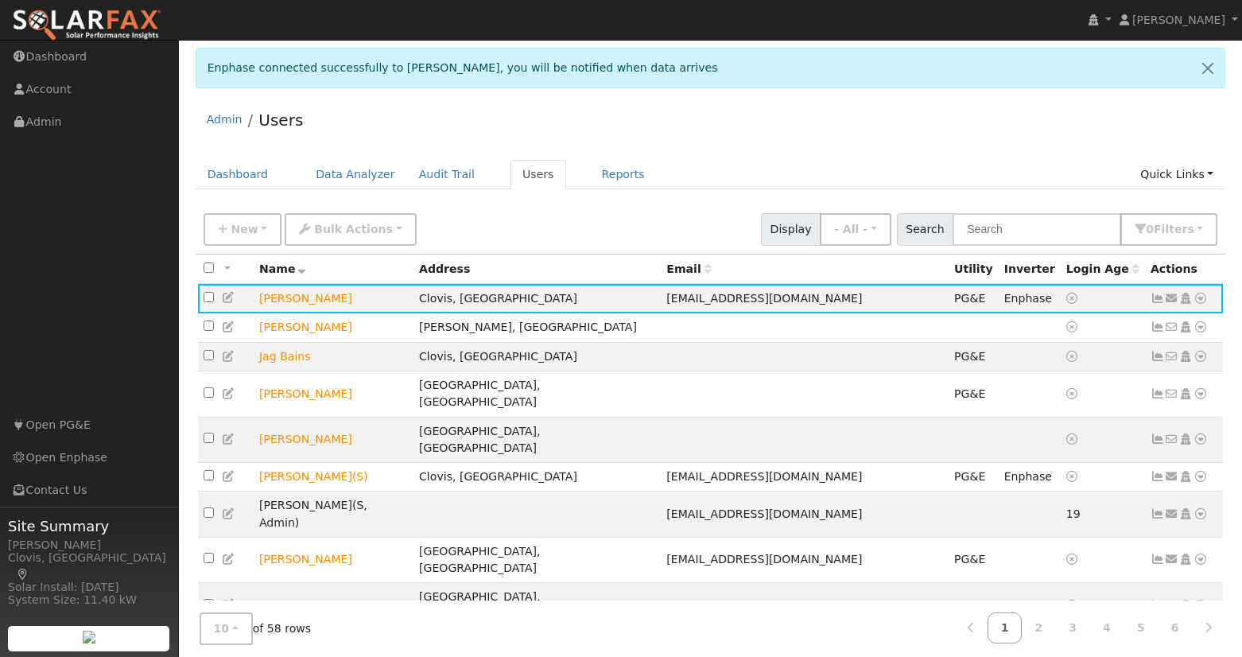
click at [793, 135] on div "Admin Users" at bounding box center [711, 123] width 1030 height 49
click at [809, 143] on div "Admin Users" at bounding box center [711, 123] width 1030 height 49
